Goal: Find specific page/section: Find specific page/section

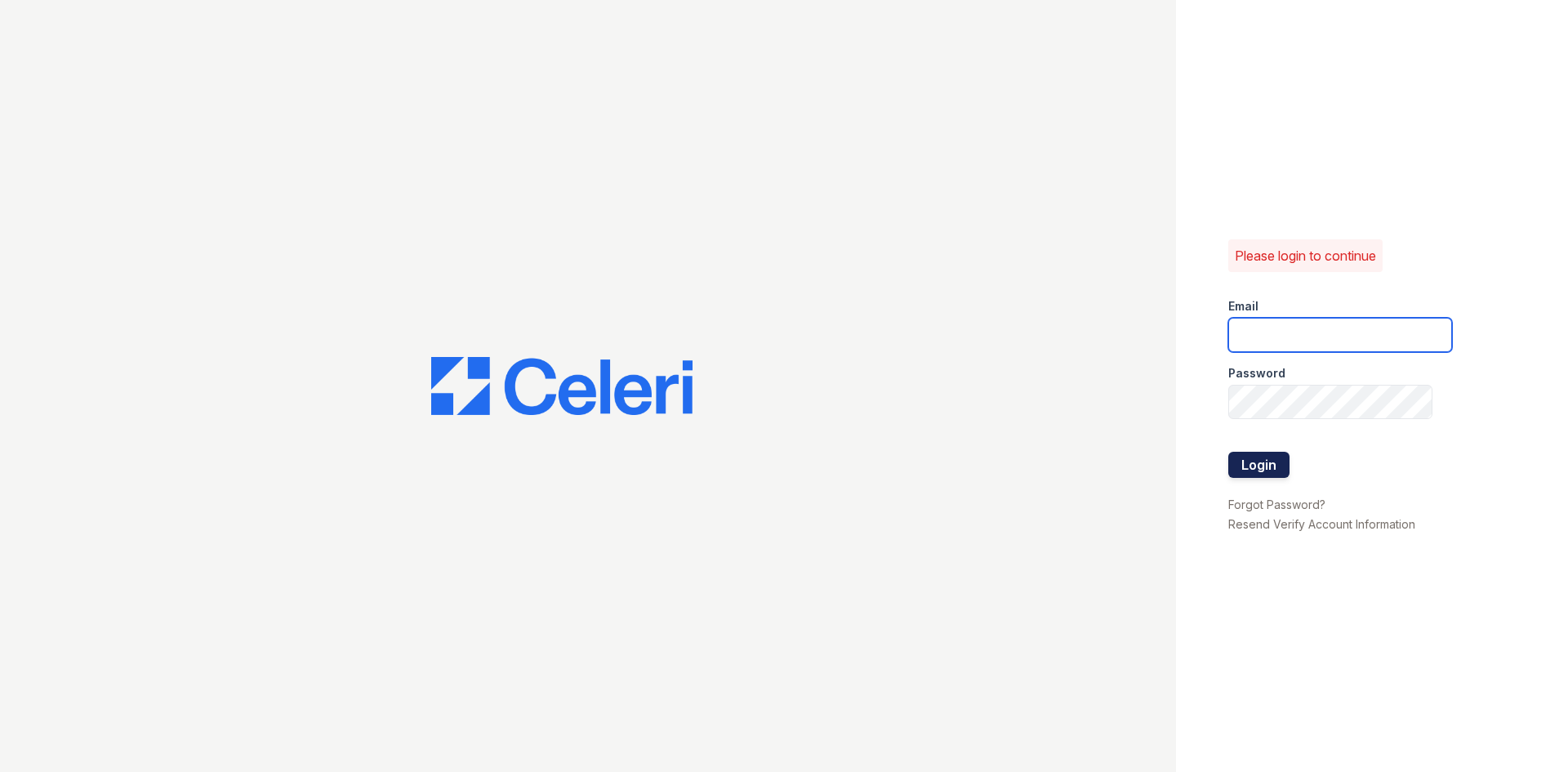
type input "[EMAIL_ADDRESS][DOMAIN_NAME]"
click at [1234, 477] on button "Login" at bounding box center [1259, 465] width 61 height 26
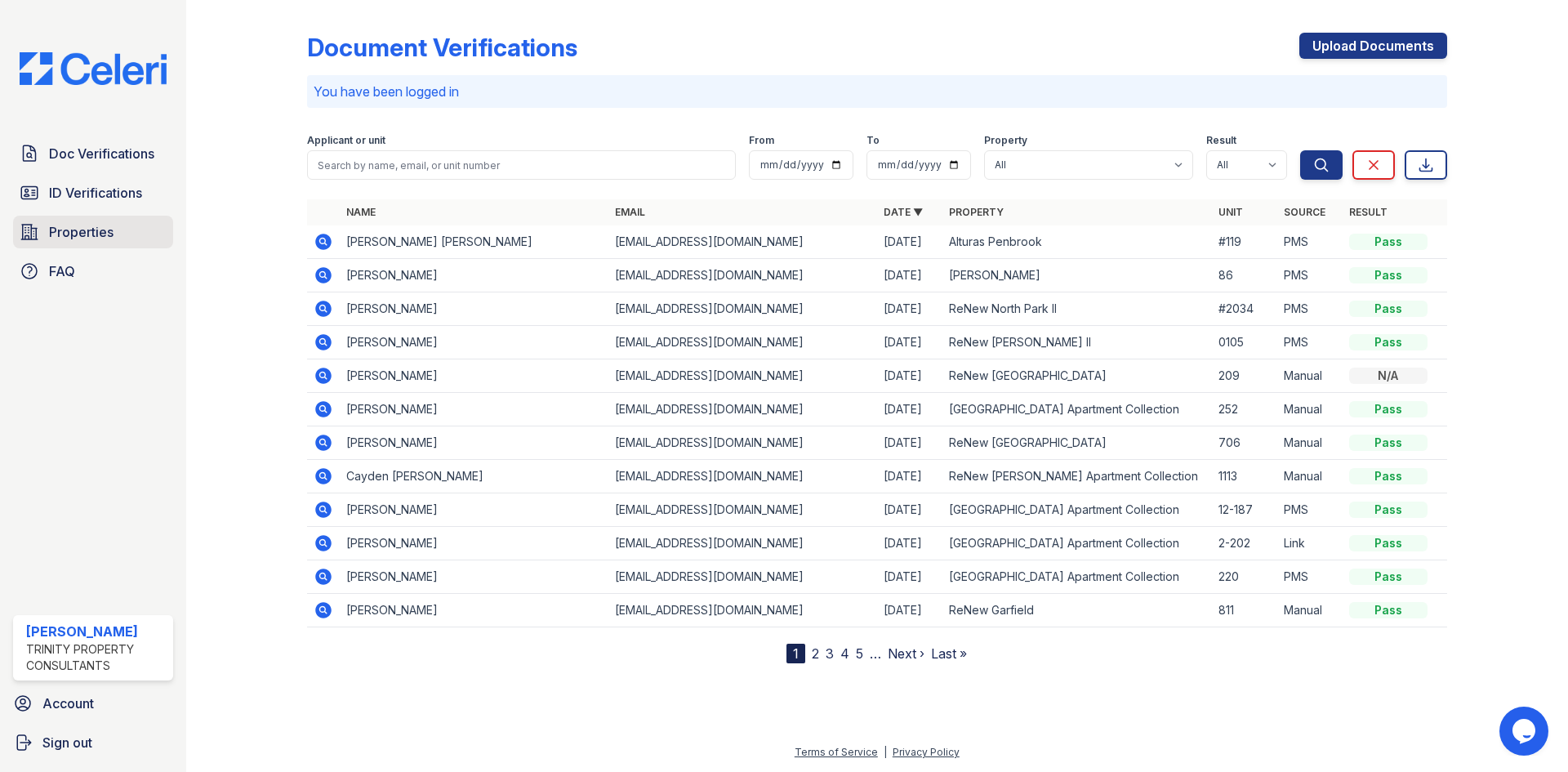
click at [86, 230] on span "Properties" at bounding box center [81, 231] width 65 height 20
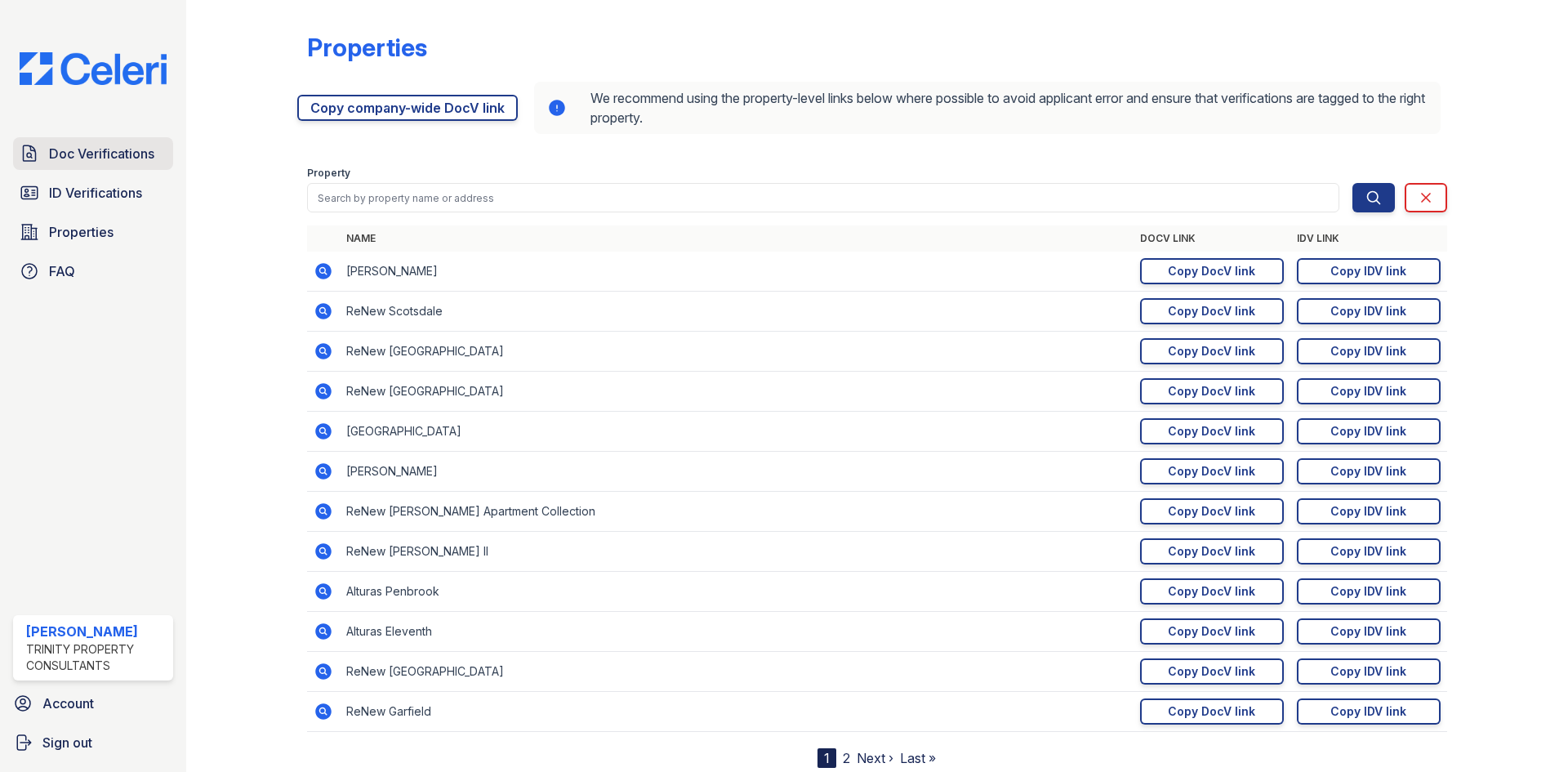
click at [125, 168] on link "Doc Verifications" at bounding box center [93, 153] width 160 height 33
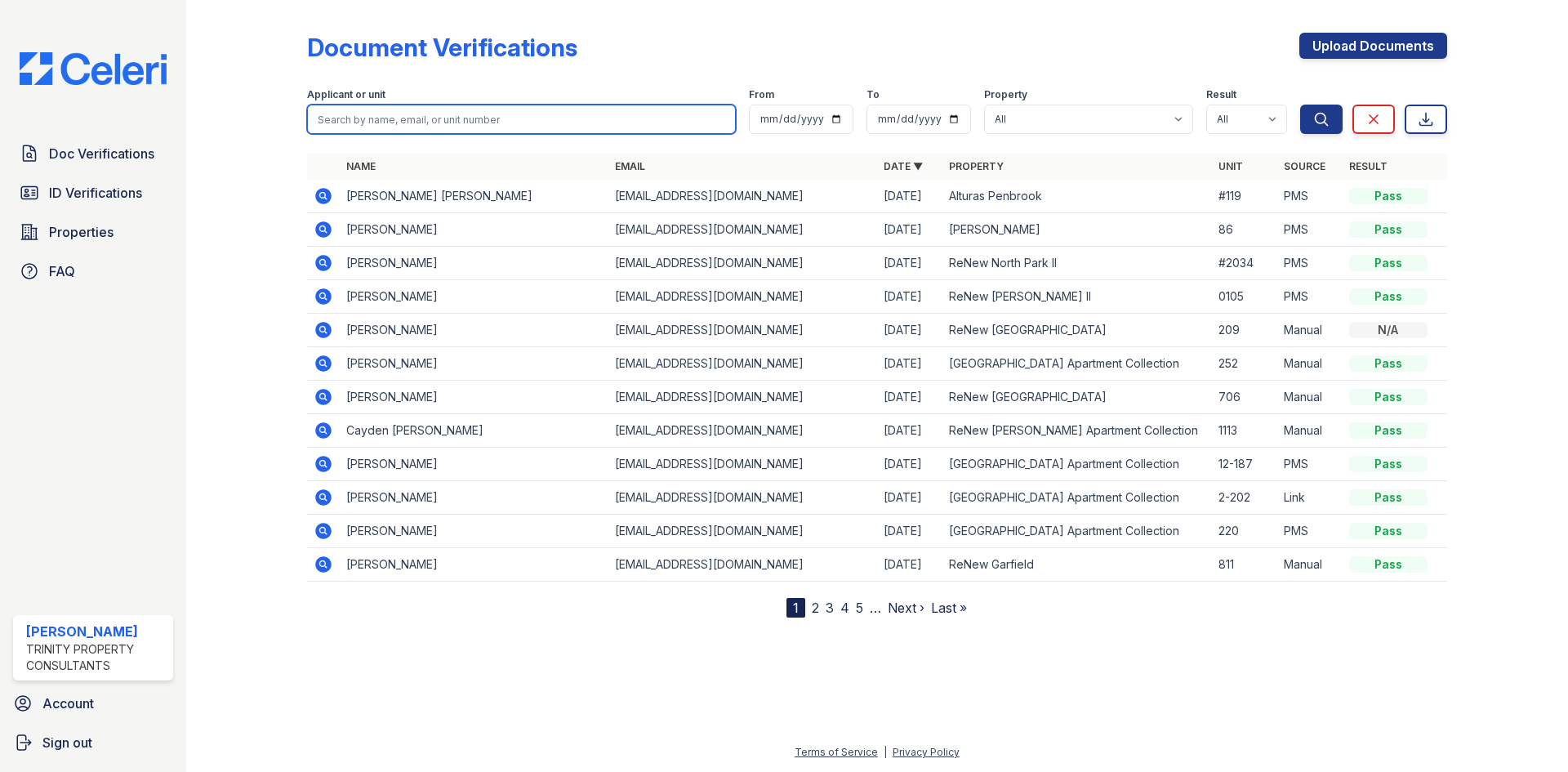
click at [464, 109] on input "search" at bounding box center [522, 118] width 429 height 29
type input "Chelsie Goodley"
click at [1300, 104] on button "Search" at bounding box center [1321, 118] width 42 height 29
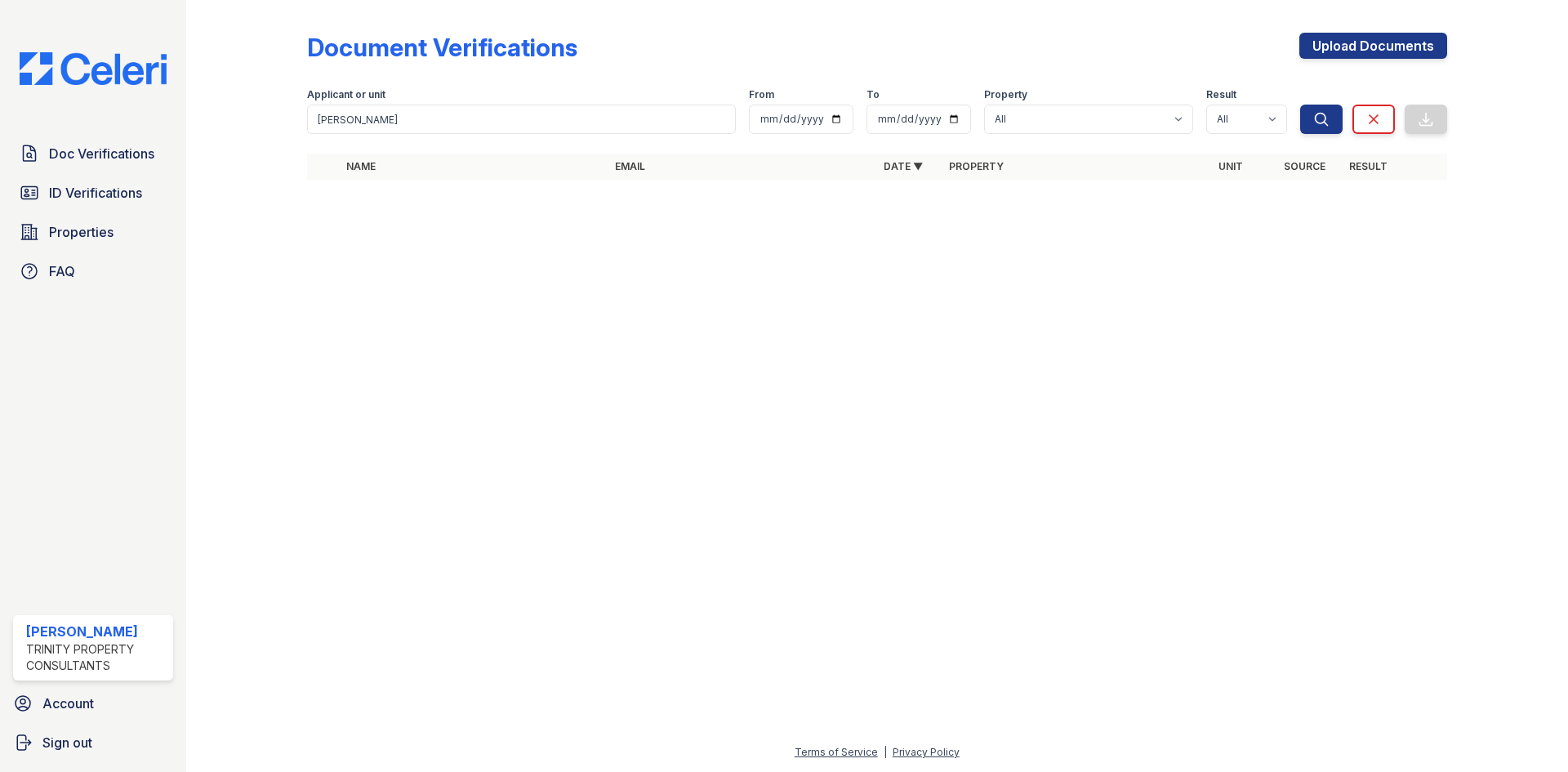
click at [118, 213] on div "Doc Verifications ID Verifications Properties FAQ" at bounding box center [93, 213] width 173 height 150
click at [126, 199] on span "ID Verifications" at bounding box center [95, 193] width 93 height 20
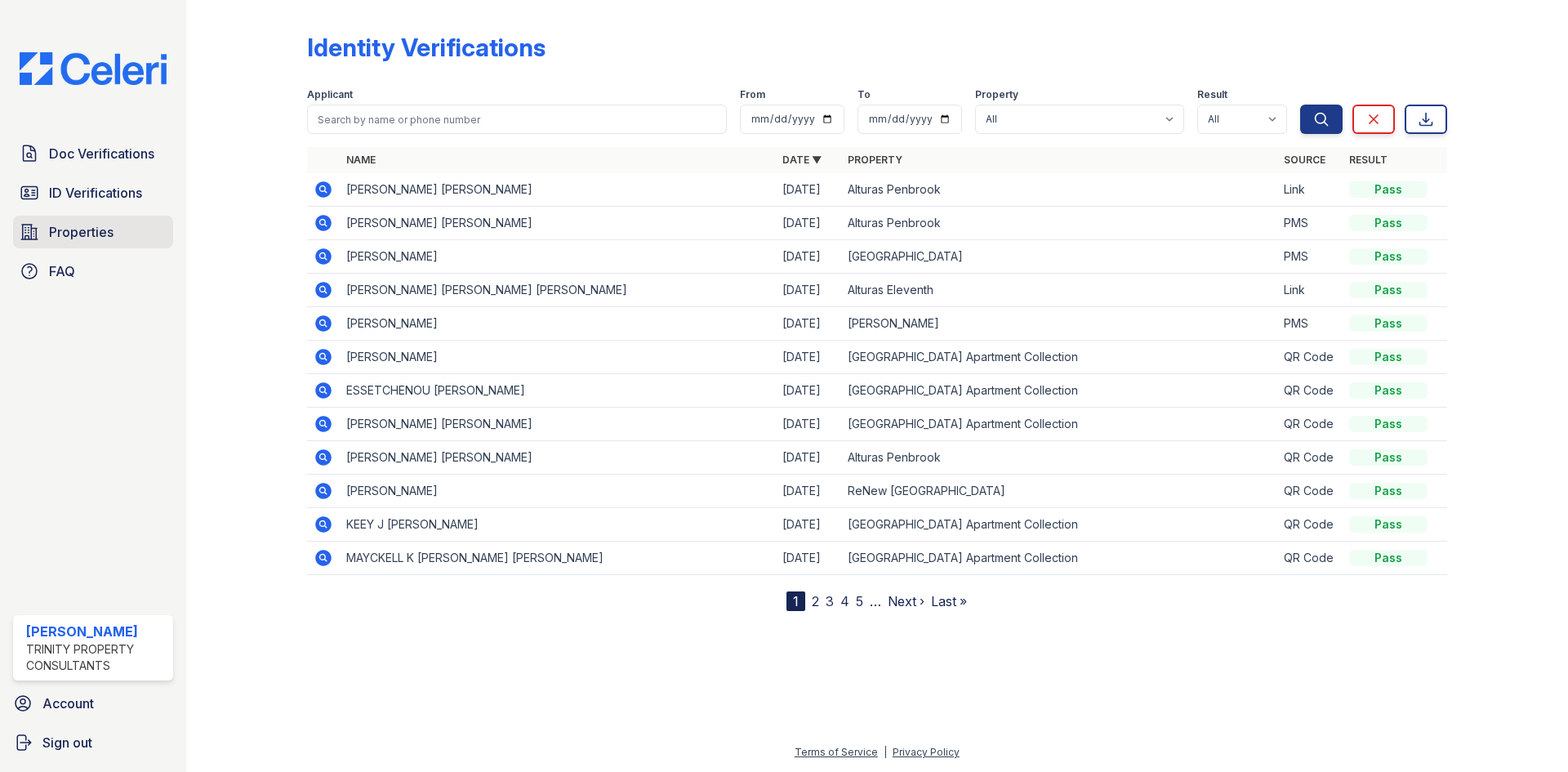
click at [66, 236] on span "Properties" at bounding box center [81, 231] width 65 height 20
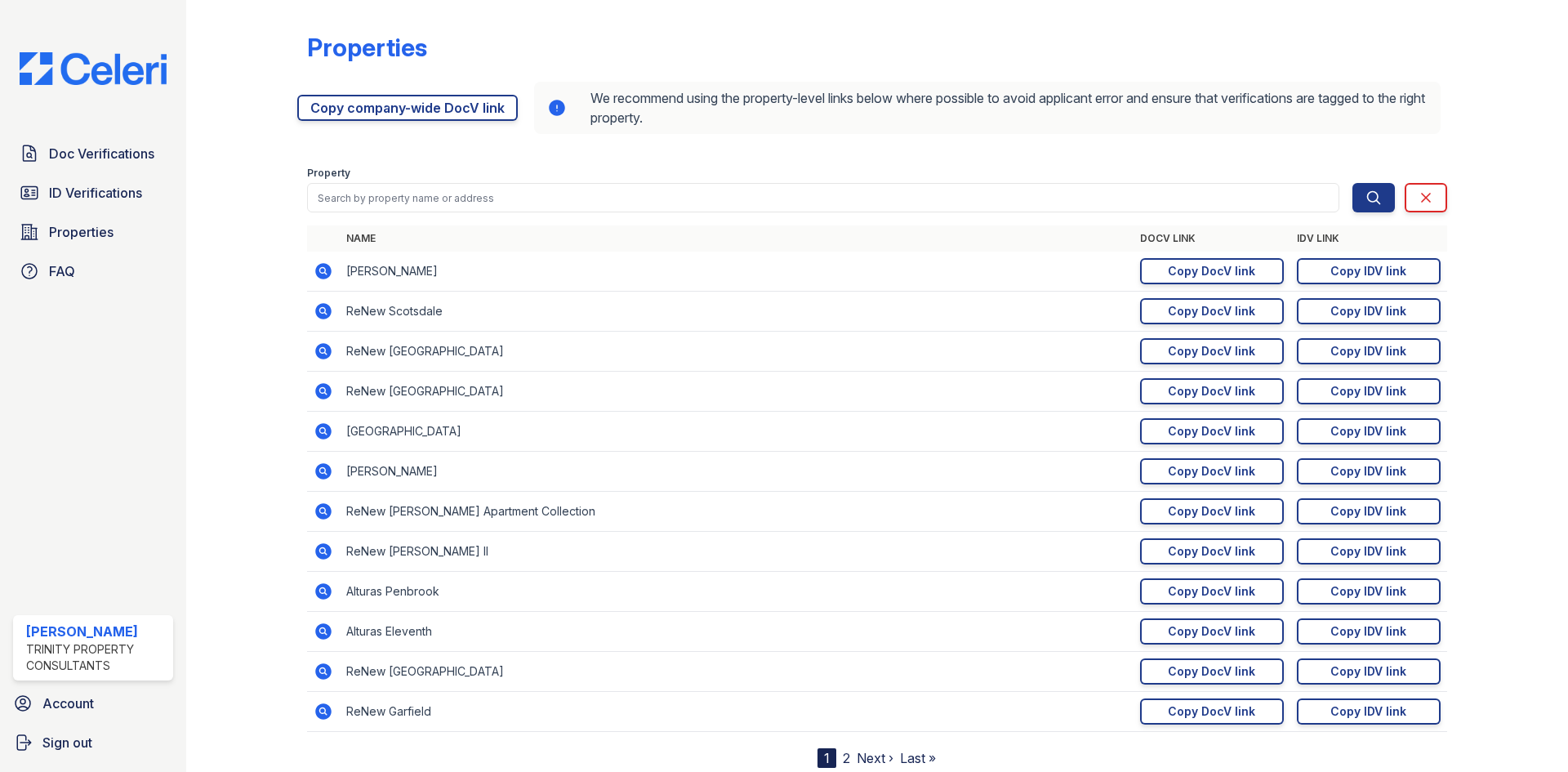
scroll to position [52, 0]
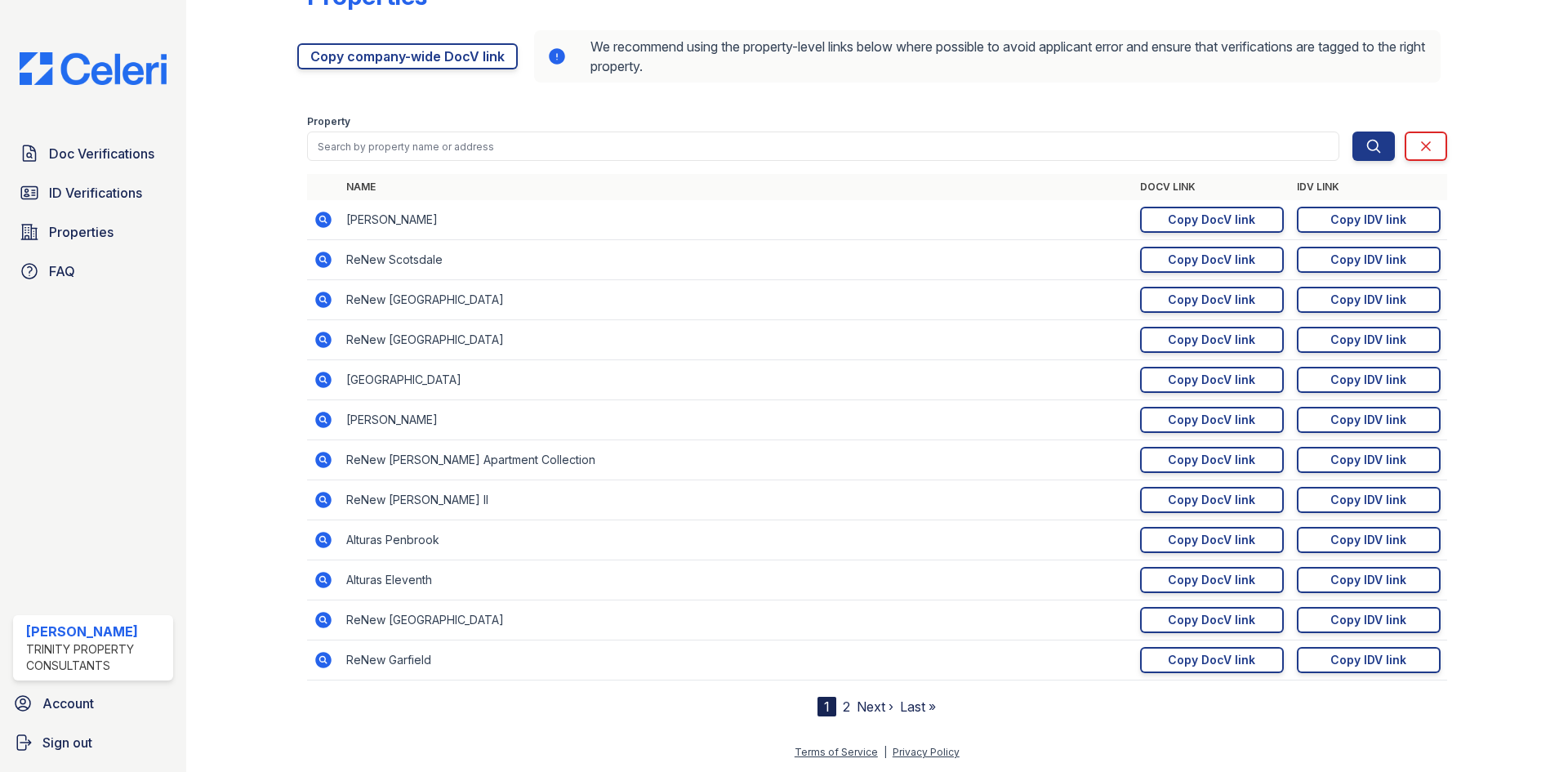
click at [843, 704] on link "2" at bounding box center [847, 706] width 8 height 16
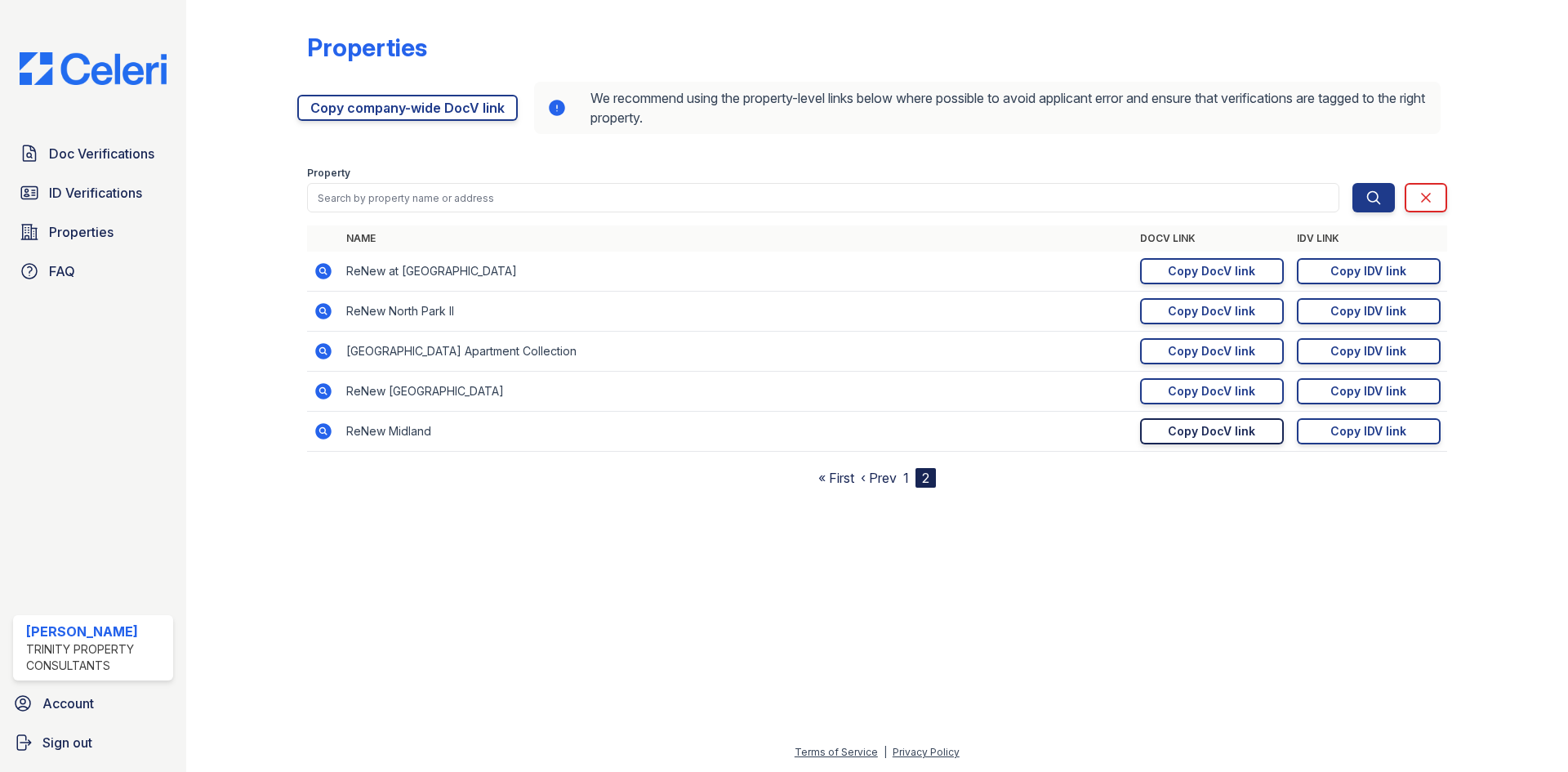
click at [1200, 438] on div "Copy DocV link" at bounding box center [1212, 431] width 87 height 16
click at [71, 157] on span "Doc Verifications" at bounding box center [102, 153] width 105 height 20
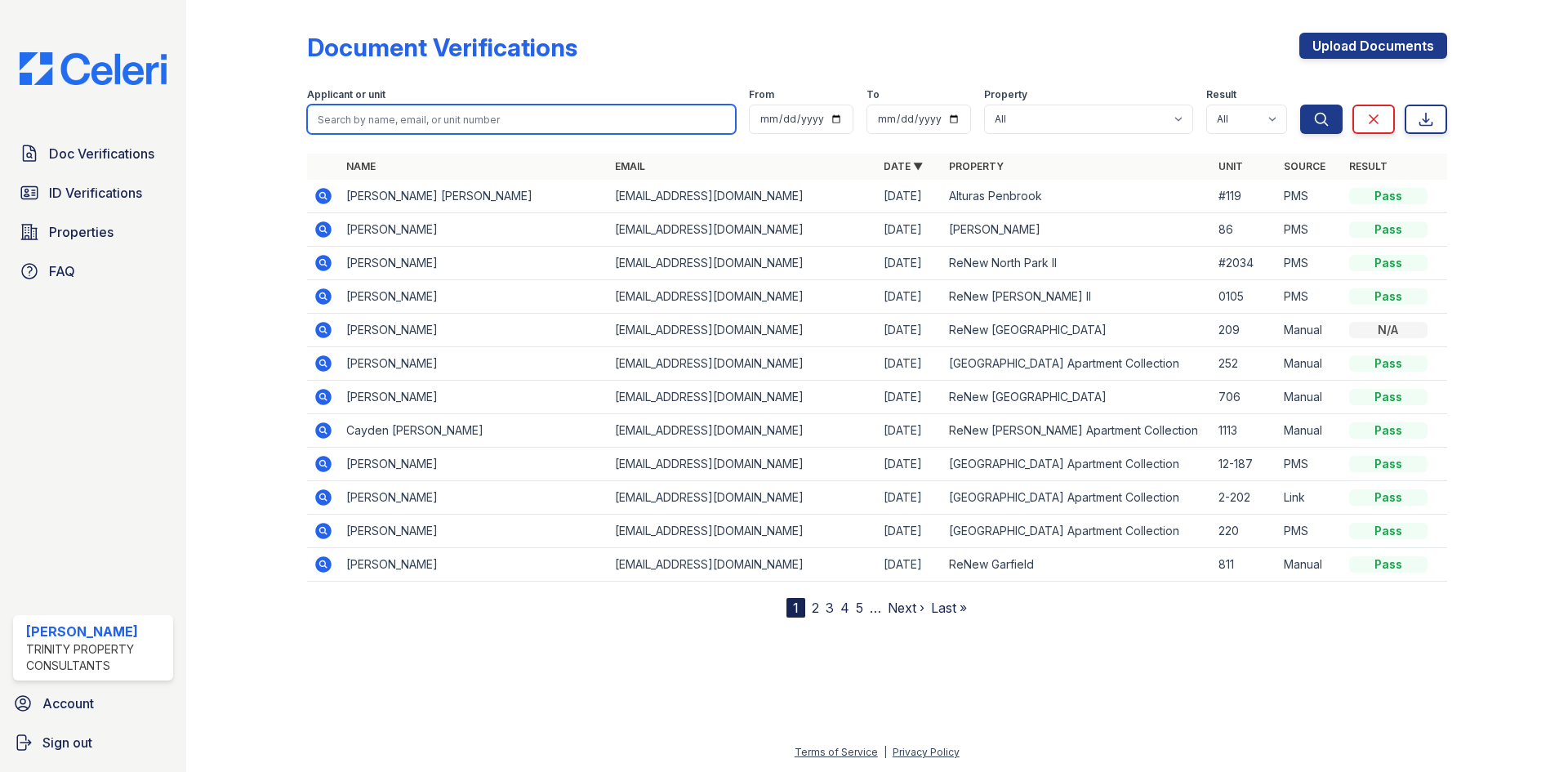
click at [373, 120] on input "search" at bounding box center [522, 118] width 429 height 29
type input "Chelsie"
click at [1300, 104] on button "Search" at bounding box center [1321, 118] width 42 height 29
